Goal: Task Accomplishment & Management: Use online tool/utility

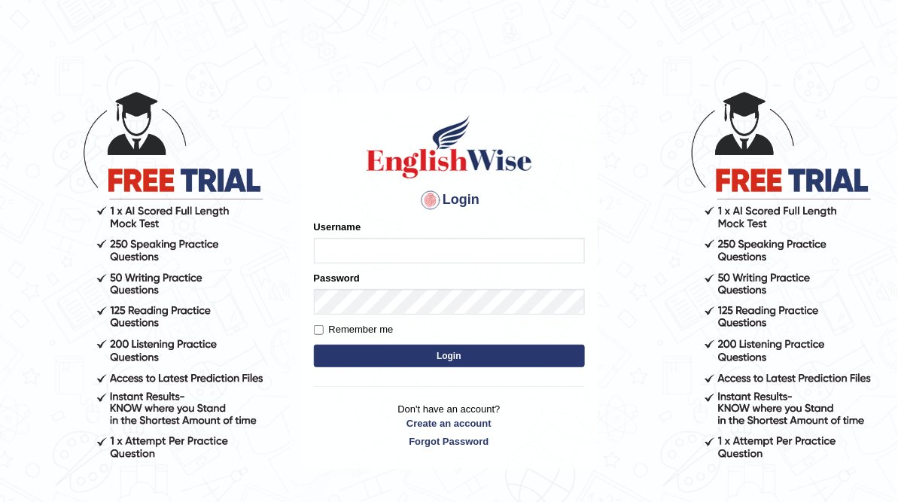
type input "ameerham"
click at [460, 357] on button "Login" at bounding box center [449, 356] width 271 height 23
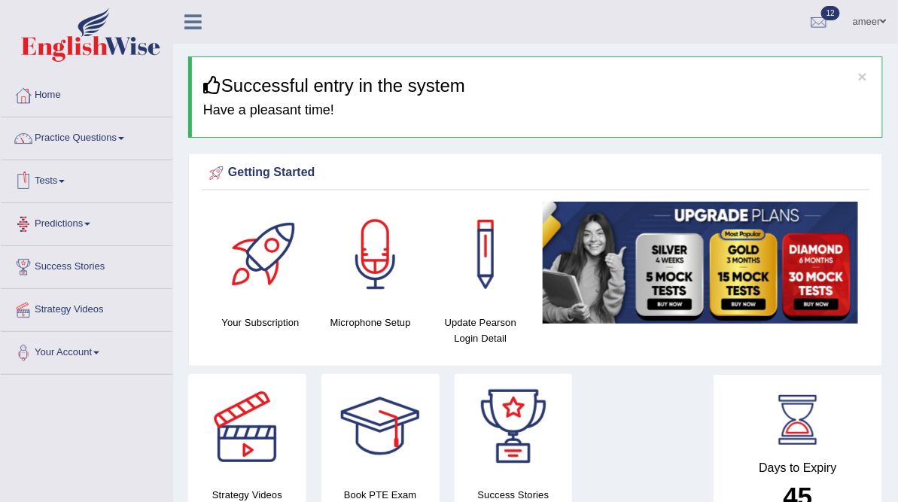
click at [80, 176] on link "Tests" at bounding box center [87, 179] width 172 height 38
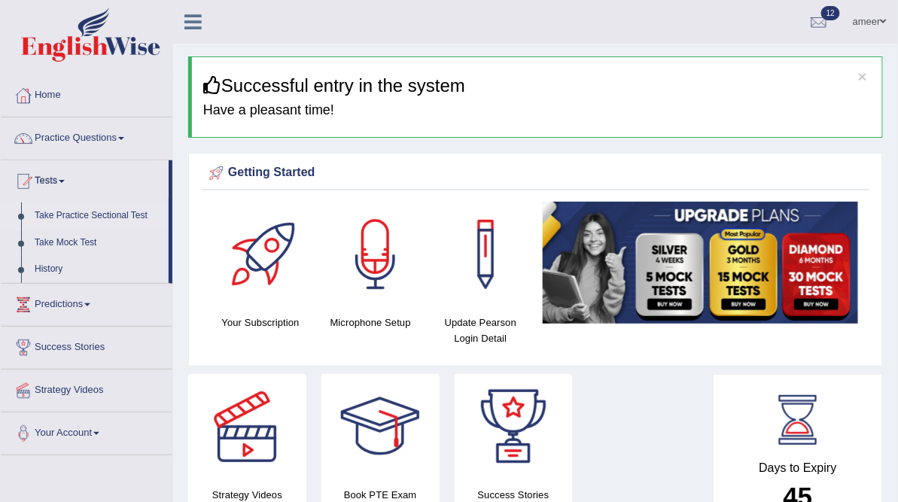
click at [94, 209] on link "Take Practice Sectional Test" at bounding box center [98, 215] width 141 height 27
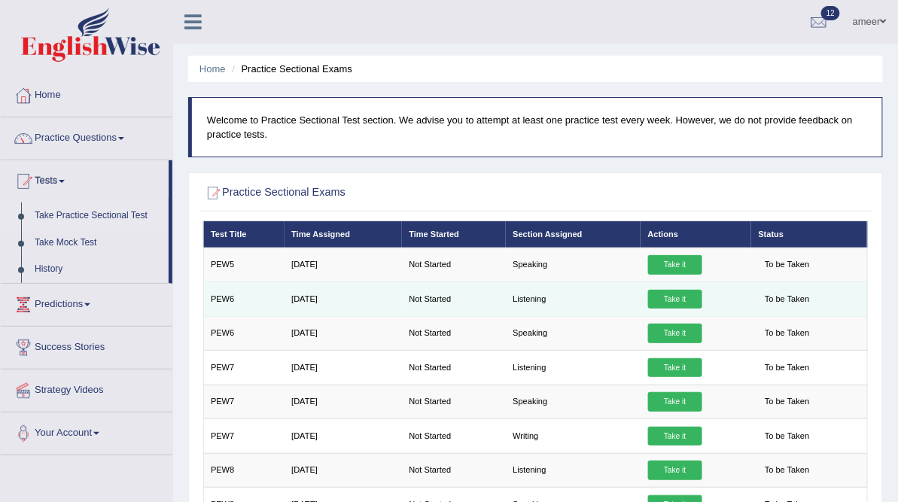
click at [684, 309] on link "Take it" at bounding box center [675, 300] width 54 height 20
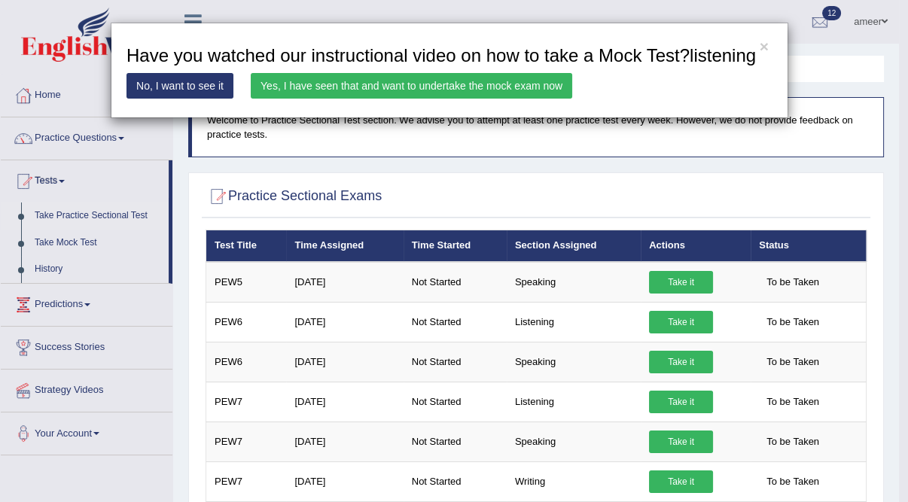
click at [506, 83] on link "Yes, I have seen that and want to undertake the mock exam now" at bounding box center [411, 86] width 321 height 26
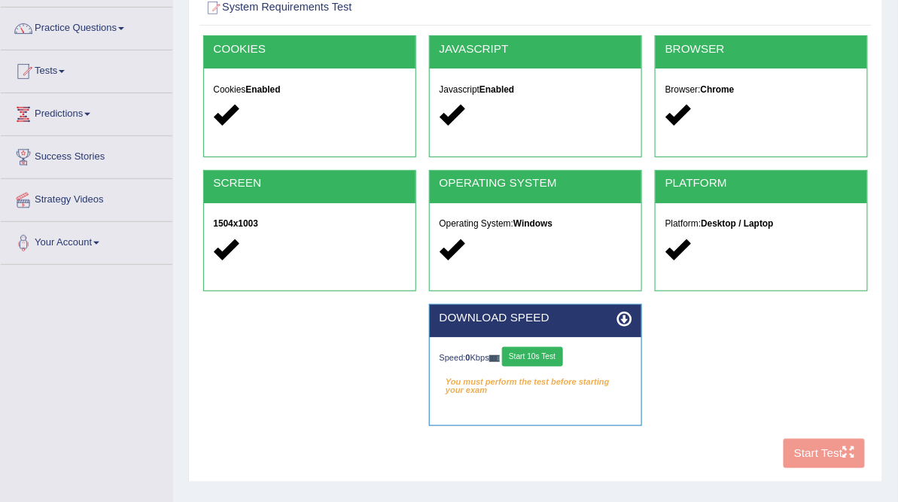
scroll to position [241, 0]
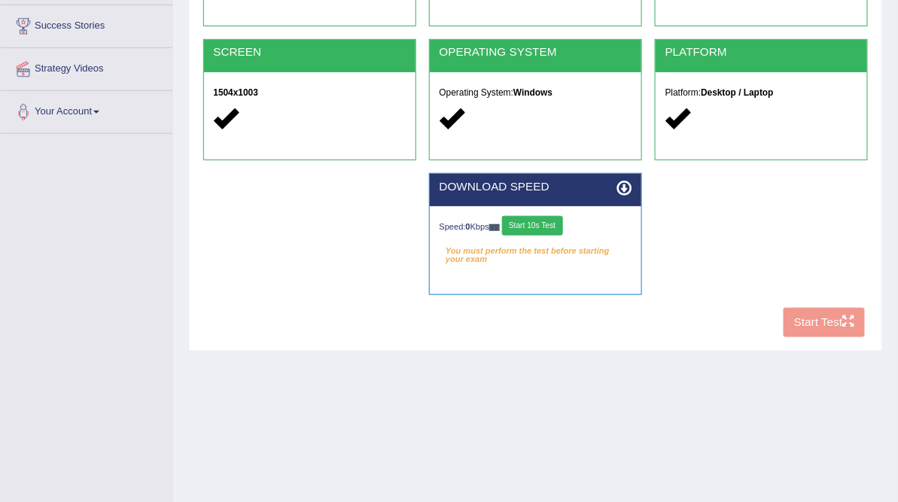
click at [563, 236] on button "Start 10s Test" at bounding box center [532, 226] width 61 height 20
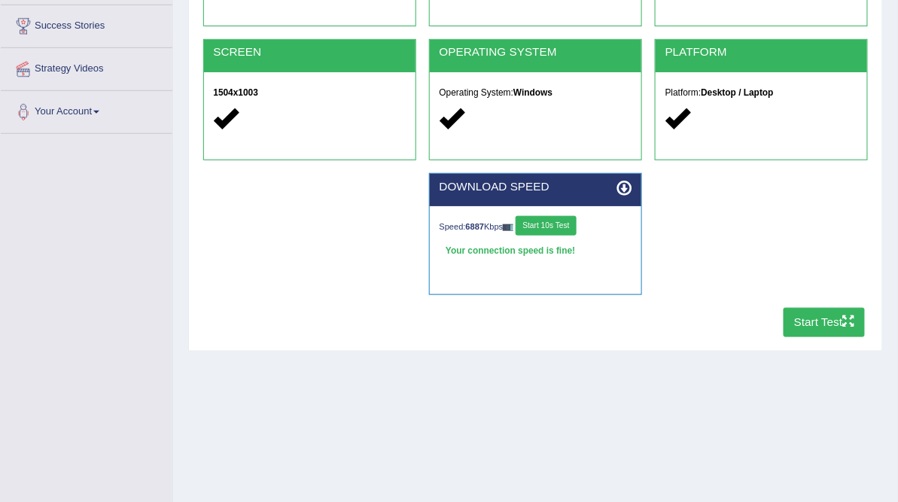
click at [819, 337] on button "Start Test" at bounding box center [825, 322] width 82 height 29
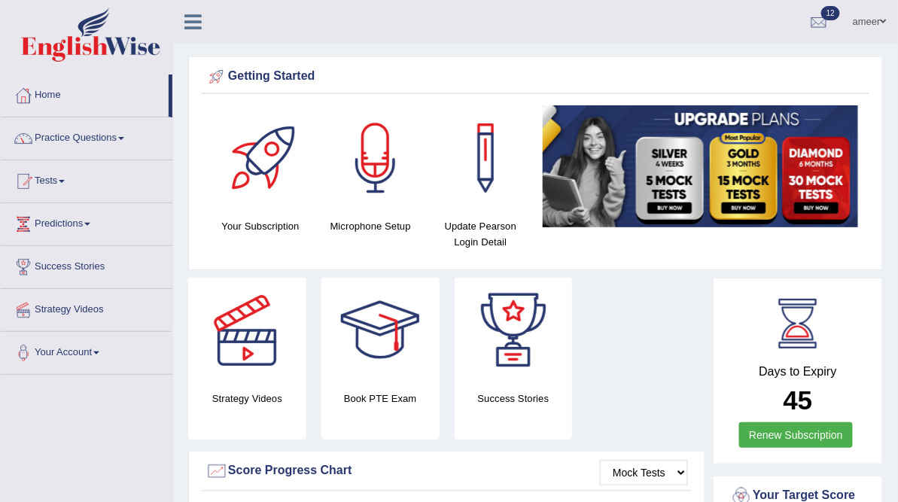
drag, startPoint x: 0, startPoint y: 0, endPoint x: 586, endPoint y: 266, distance: 643.1
click at [586, 266] on div "Getting Started Your Subscription Microphone Setup Update Pearson Login Detail ×" at bounding box center [535, 163] width 695 height 214
